Goal: Consume media (video, audio)

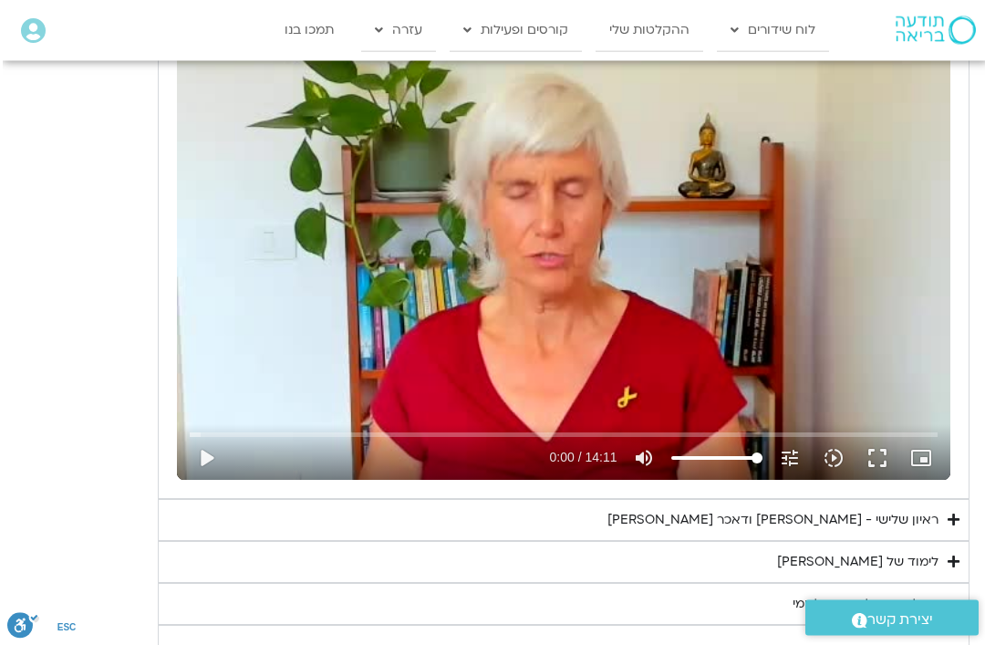
scroll to position [925, 0]
click at [917, 551] on div "לימוד של [PERSON_NAME]" at bounding box center [854, 562] width 161 height 22
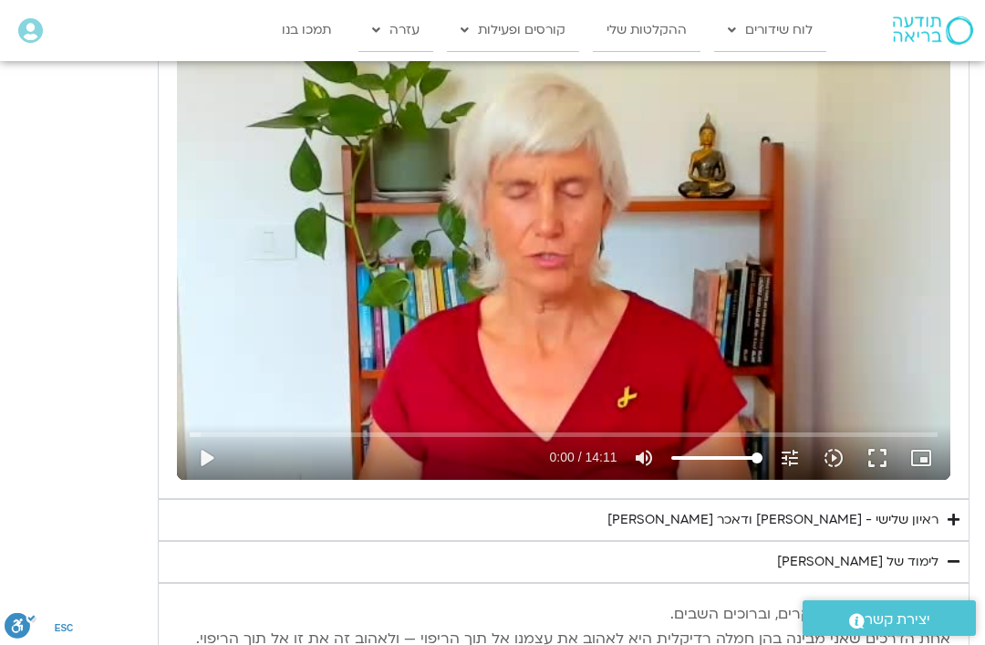
click at [930, 571] on summary "לימוד של [PERSON_NAME]" at bounding box center [564, 562] width 812 height 42
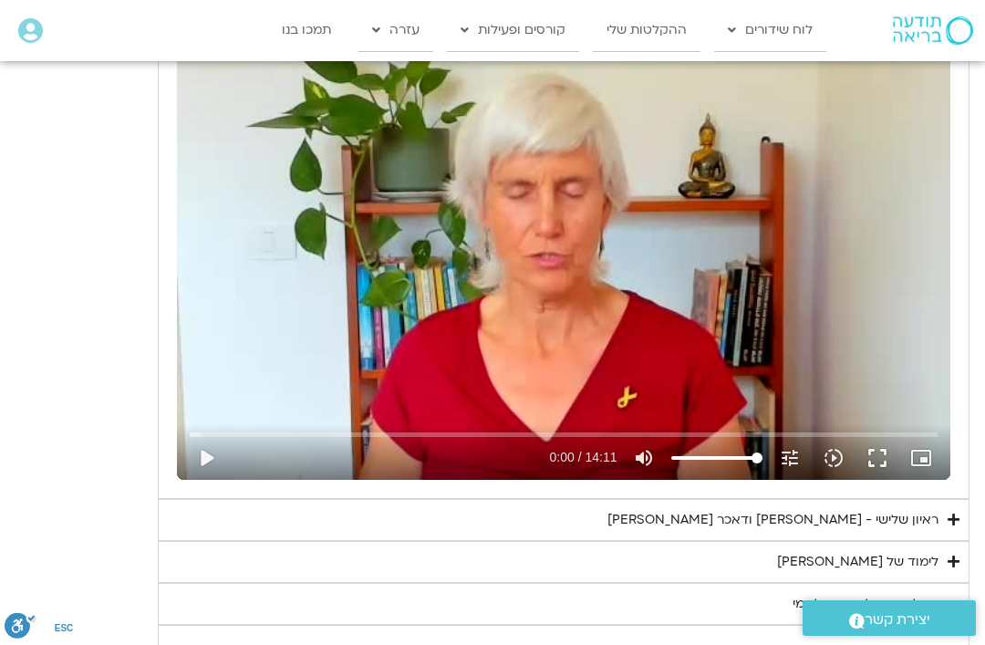
click at [915, 565] on div "לימוד של [PERSON_NAME]" at bounding box center [857, 562] width 161 height 22
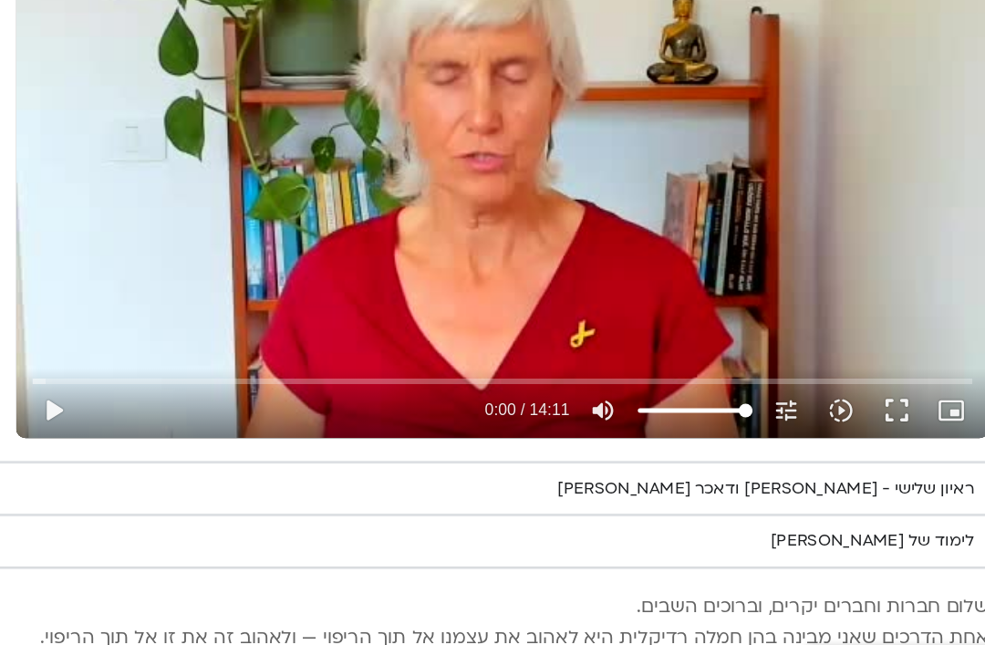
scroll to position [978, 0]
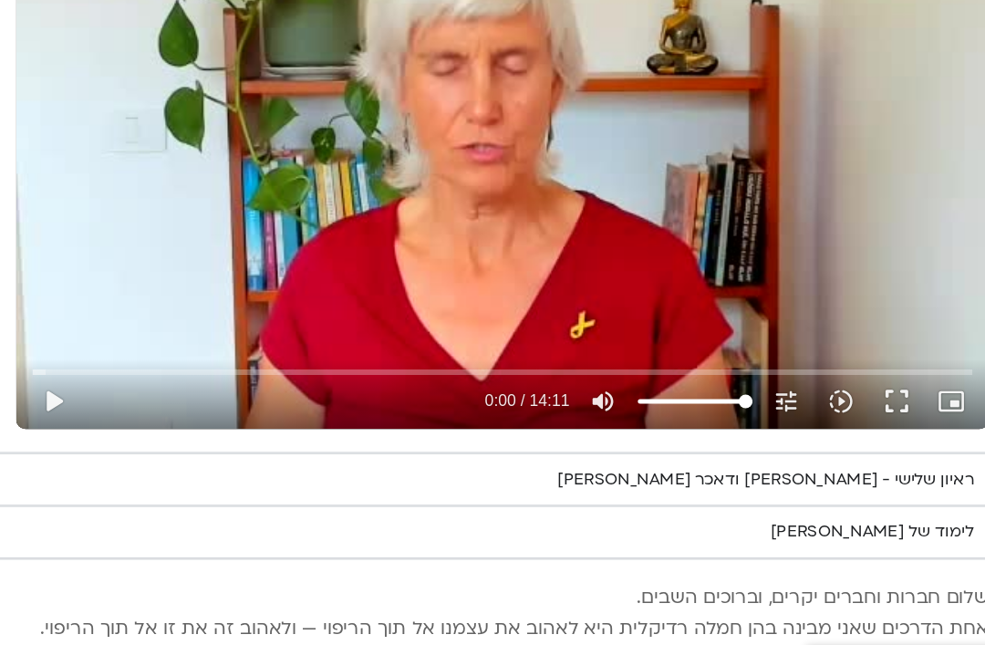
click at [687, 456] on div "ראיון שלישי - [PERSON_NAME] ודאכר [PERSON_NAME]" at bounding box center [770, 467] width 331 height 22
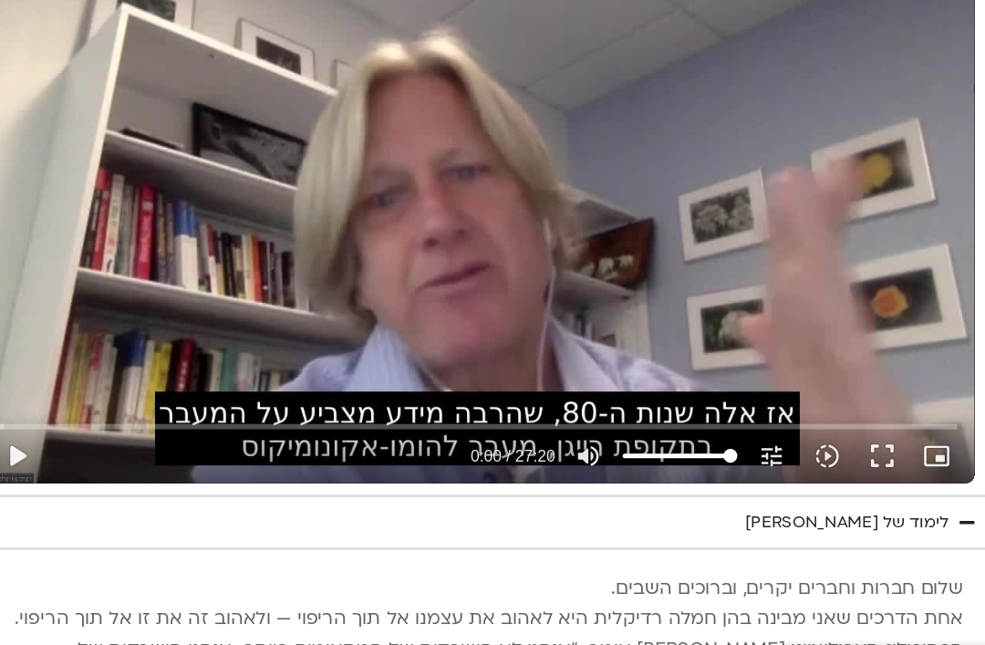
scroll to position [1451, 3]
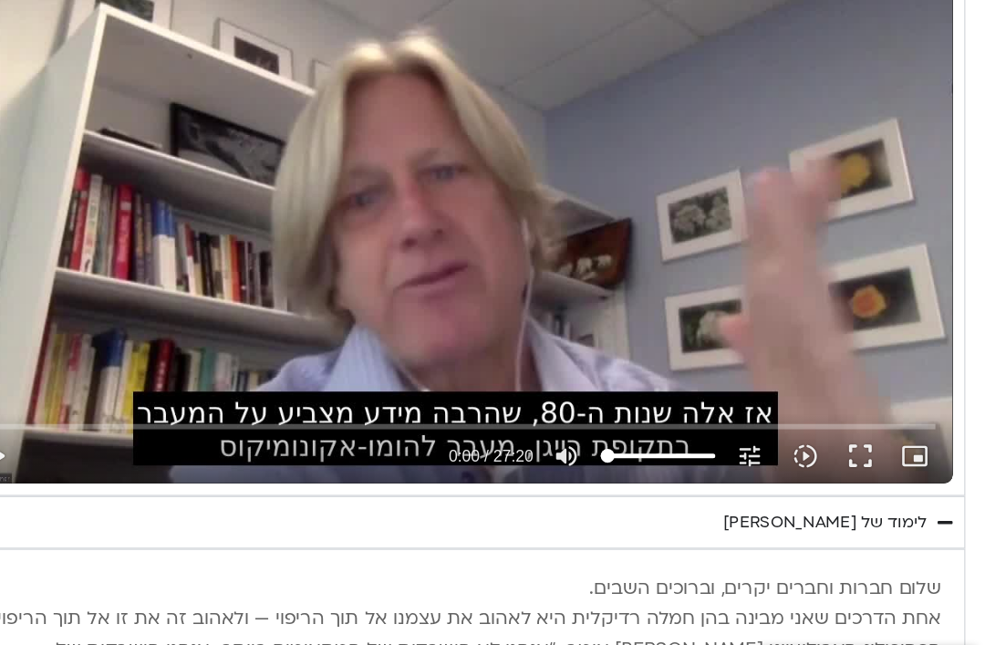
click at [638, 437] on icon "volume_up" at bounding box center [649, 448] width 22 height 22
click at [627, 426] on button "volume_off Unmute" at bounding box center [649, 448] width 44 height 44
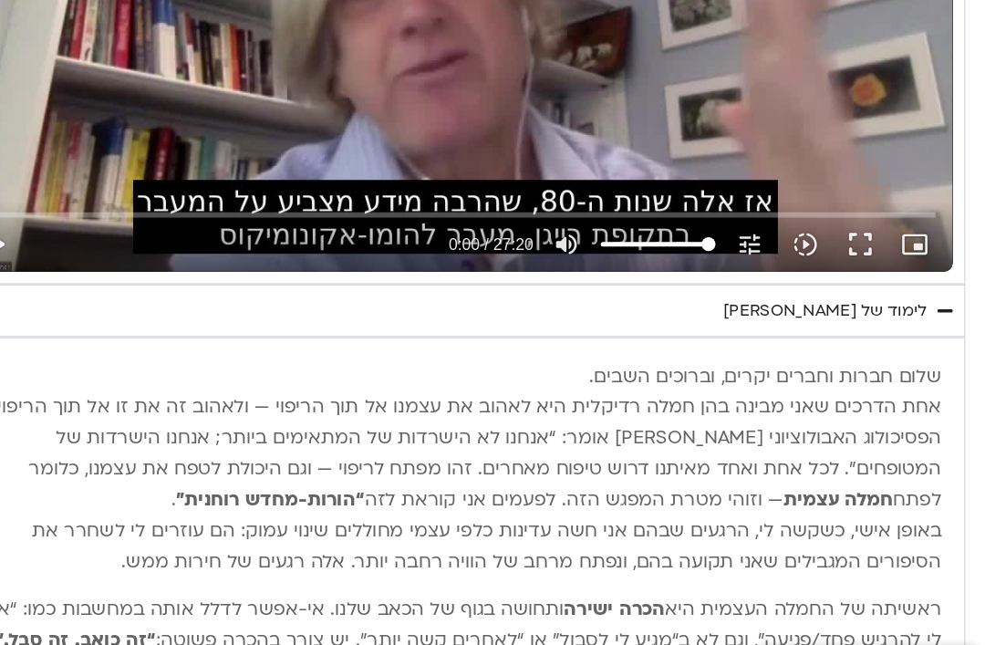
scroll to position [1650, 3]
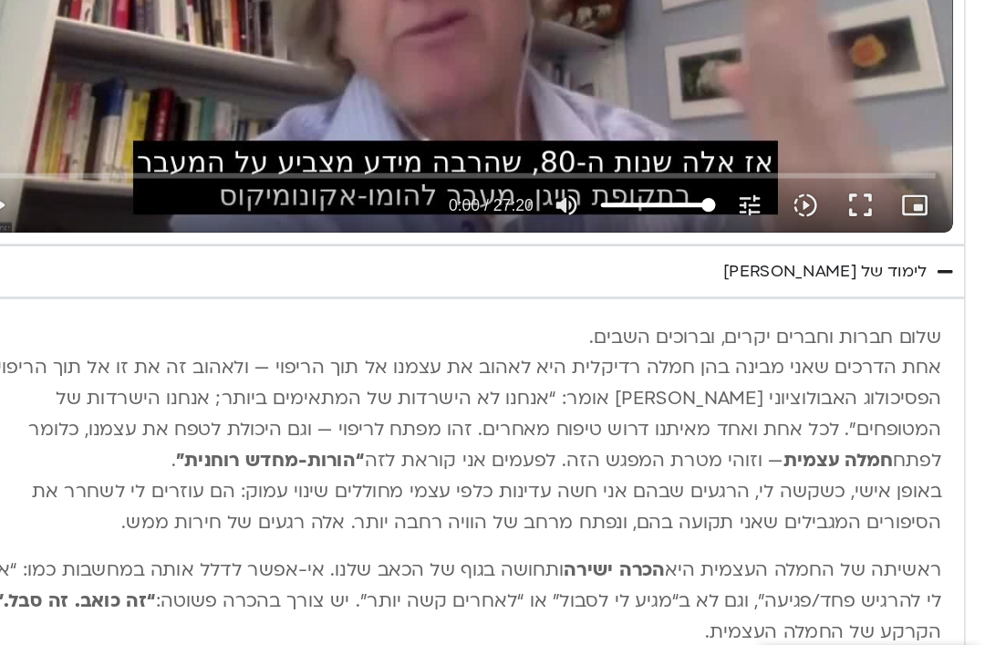
click at [638, 238] on icon "volume_up" at bounding box center [649, 249] width 22 height 22
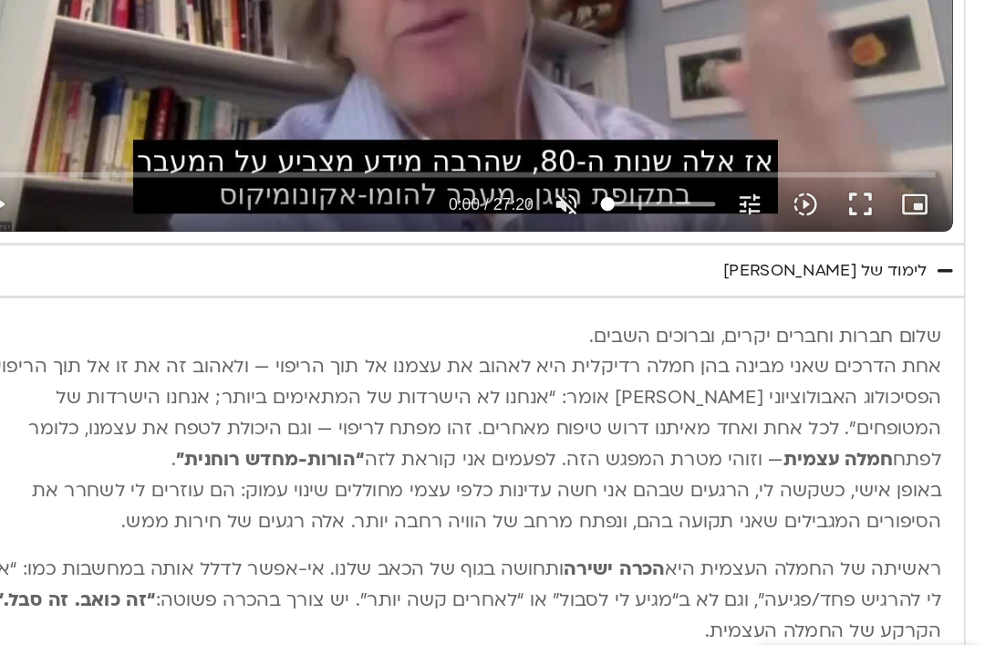
click at [638, 237] on icon "volume_off" at bounding box center [649, 248] width 22 height 22
click at [638, 237] on icon "volume_up" at bounding box center [649, 248] width 22 height 22
click at [638, 237] on icon "volume_off" at bounding box center [649, 248] width 22 height 22
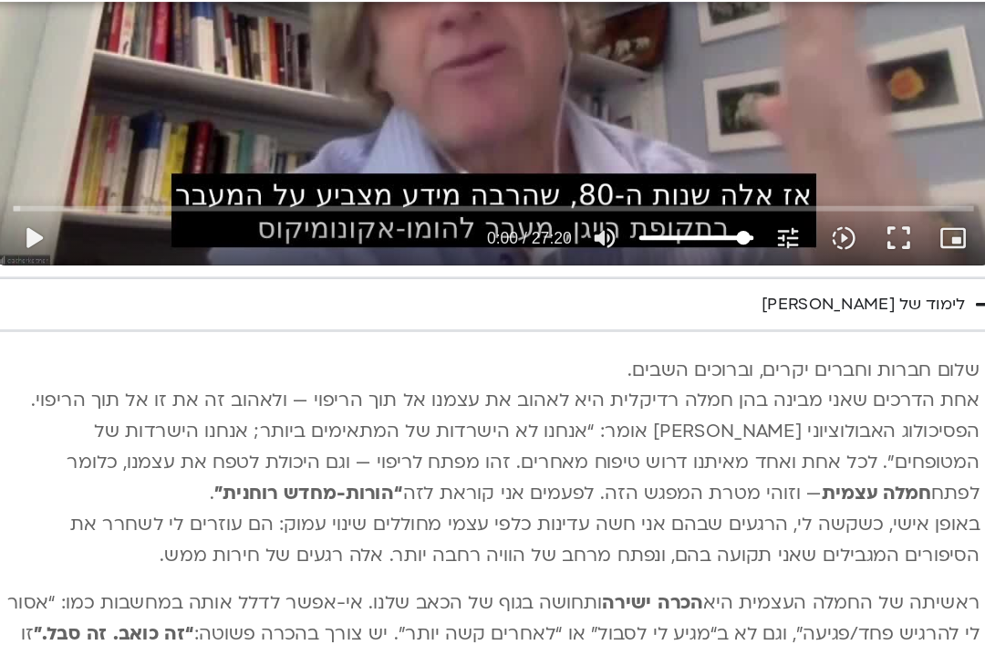
click at [638, 238] on icon "volume_up" at bounding box center [649, 249] width 22 height 22
click at [638, 238] on icon "volume_off" at bounding box center [649, 249] width 22 height 22
click at [638, 238] on icon "volume_up" at bounding box center [649, 249] width 22 height 22
type input "0"
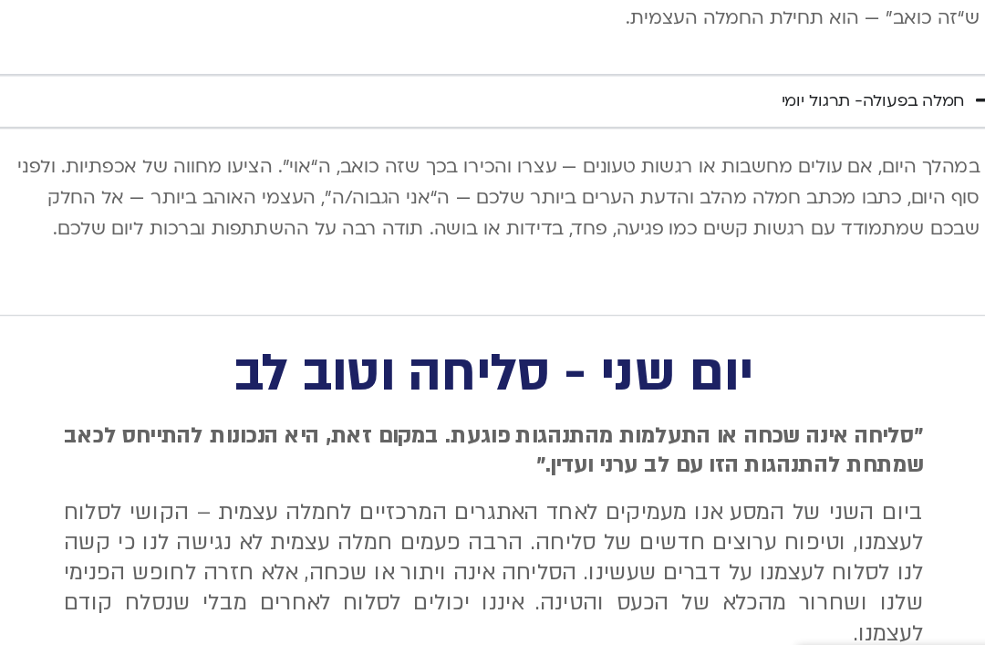
scroll to position [2362, 3]
